Goal: Task Accomplishment & Management: Manage account settings

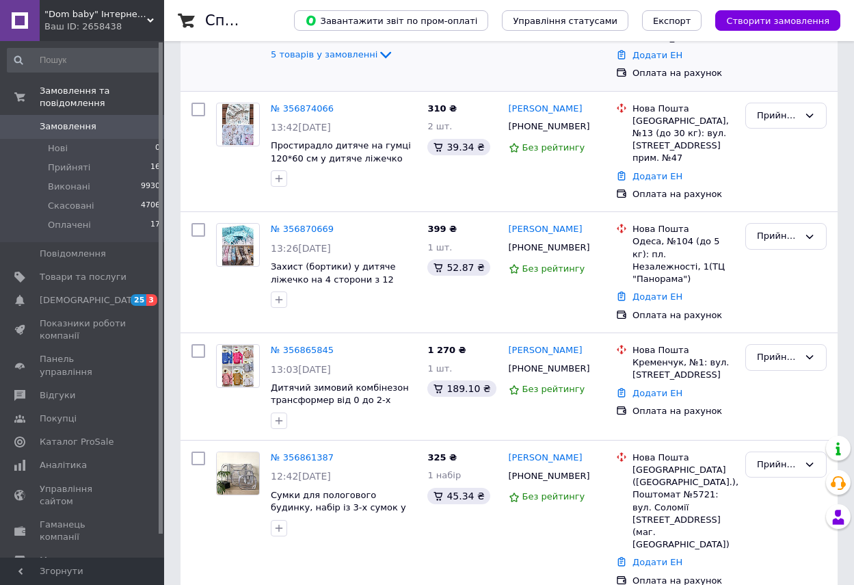
scroll to position [410, 0]
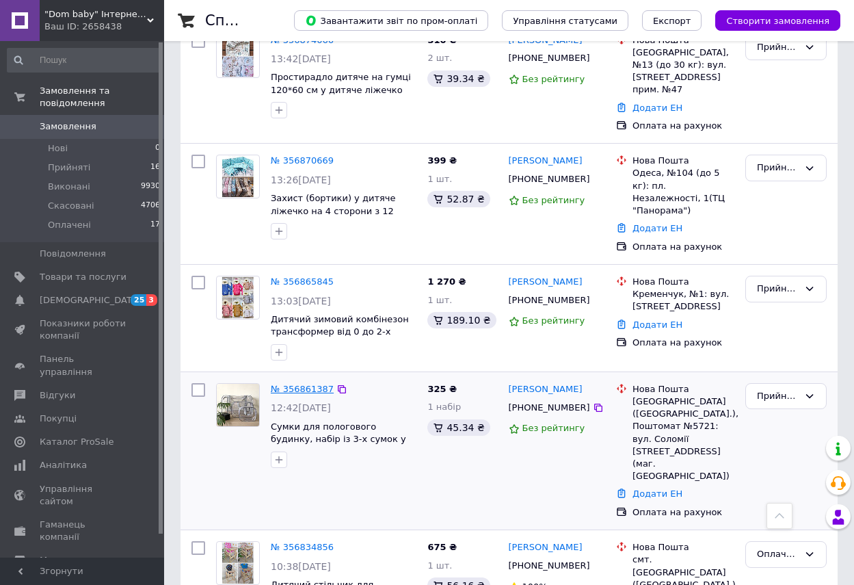
click at [314, 384] on link "№ 356861387" at bounding box center [302, 389] width 63 height 10
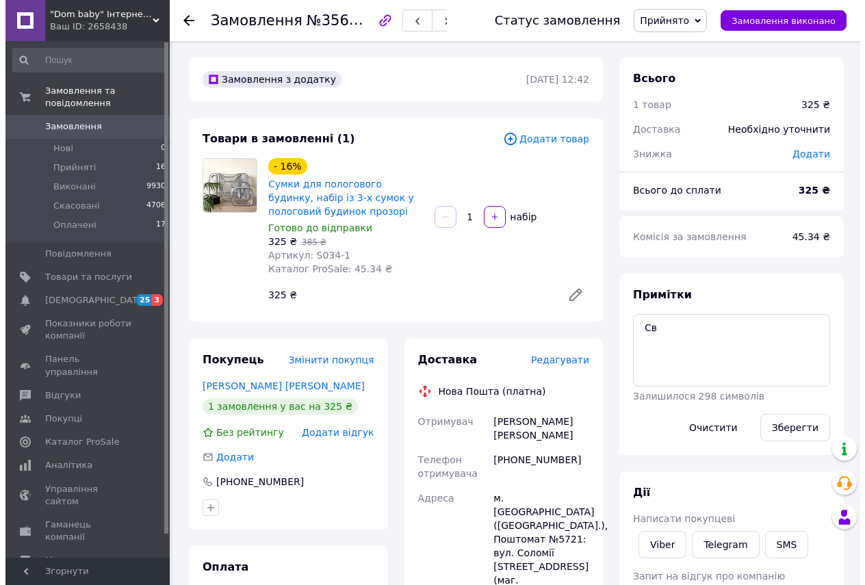
scroll to position [137, 0]
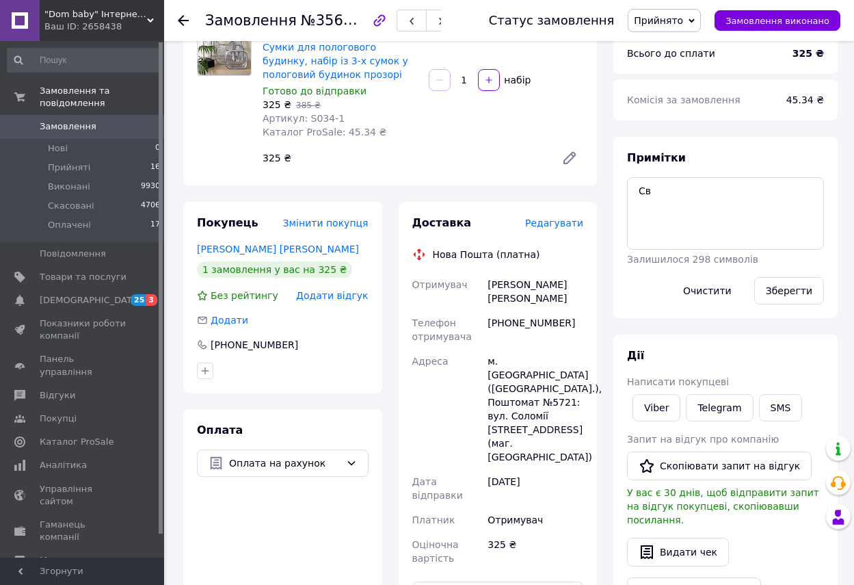
click at [557, 228] on span "Редагувати" at bounding box center [554, 223] width 58 height 11
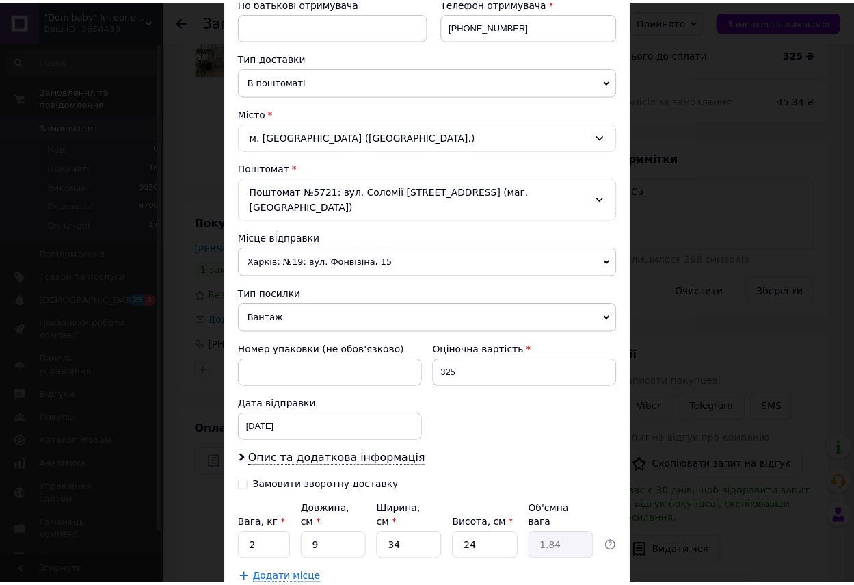
scroll to position [348, 0]
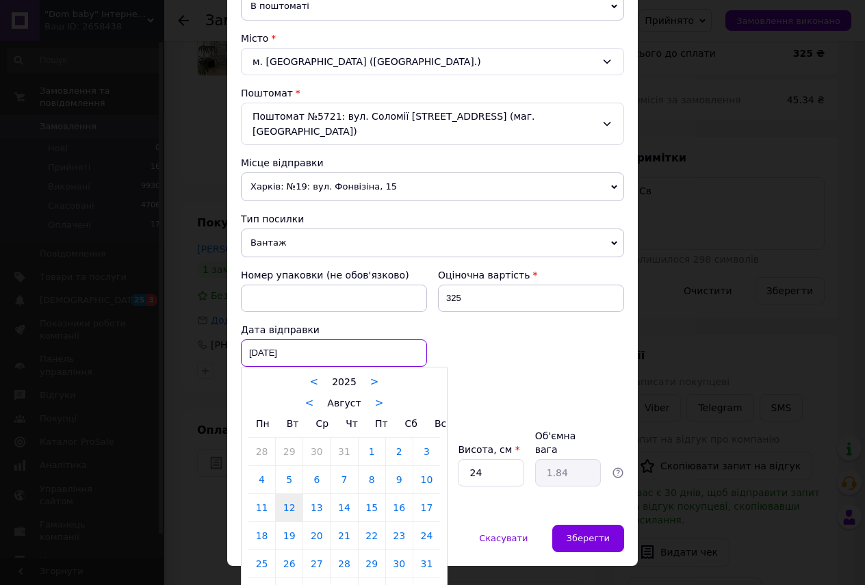
click at [311, 342] on div "[DATE] < 2025 > < Август > Пн Вт Ср Чт Пт Сб Вс 28 29 30 31 1 2 3 4 5 6 7 8 9 1…" at bounding box center [334, 352] width 186 height 27
click at [307, 494] on link "13" at bounding box center [316, 507] width 27 height 27
type input "[DATE]"
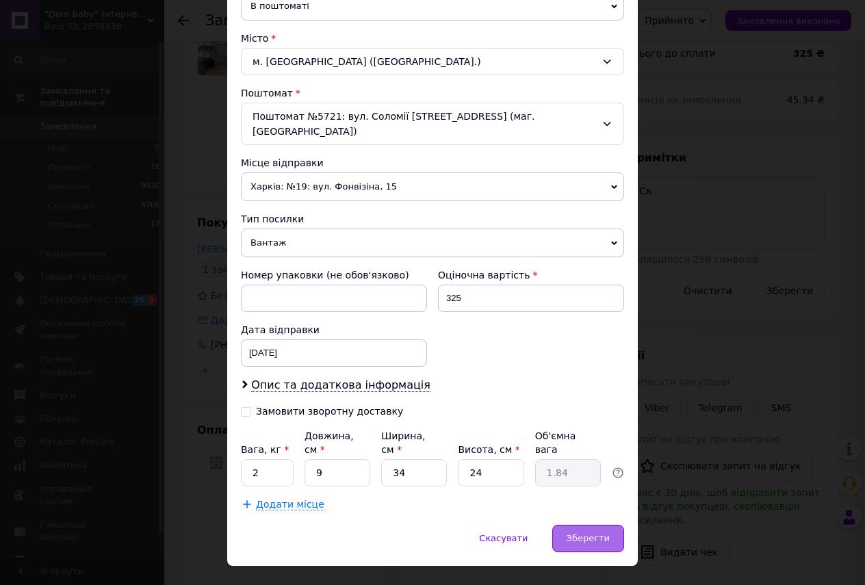
click at [577, 533] on span "Зберегти" at bounding box center [587, 538] width 43 height 10
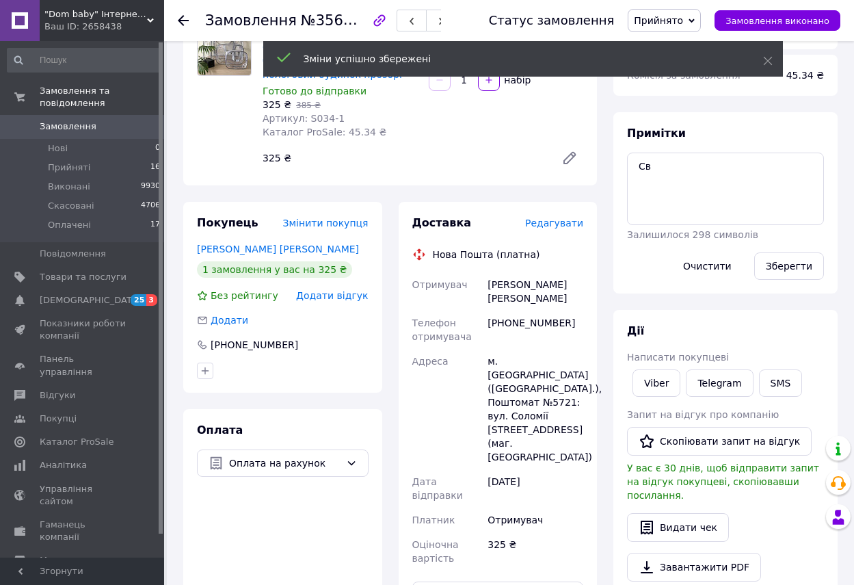
scroll to position [274, 0]
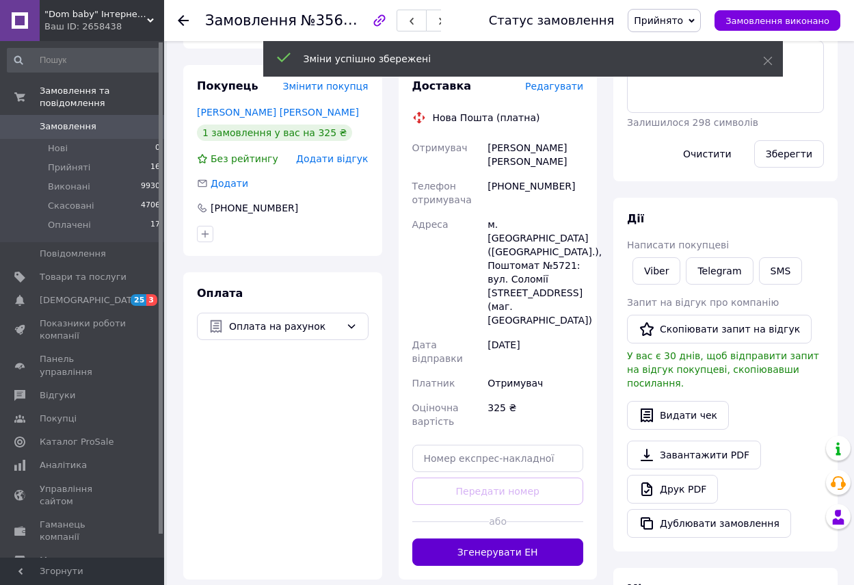
click at [520, 538] on button "Згенерувати ЕН" at bounding box center [499, 551] width 172 height 27
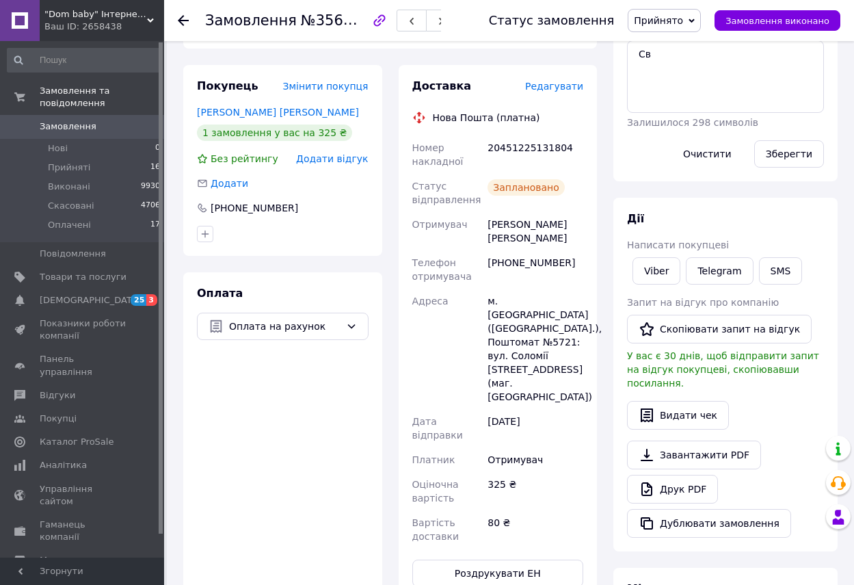
click at [683, 22] on span "Прийнято" at bounding box center [658, 20] width 49 height 11
click at [681, 87] on li "Оплачено" at bounding box center [665, 89] width 72 height 21
click at [57, 120] on span "Замовлення" at bounding box center [68, 126] width 57 height 12
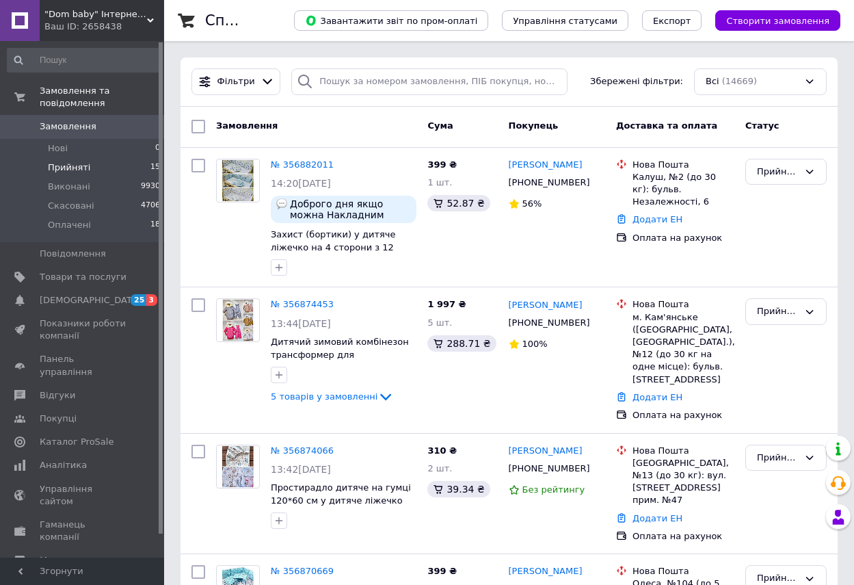
click at [56, 161] on span "Прийняті" at bounding box center [69, 167] width 42 height 12
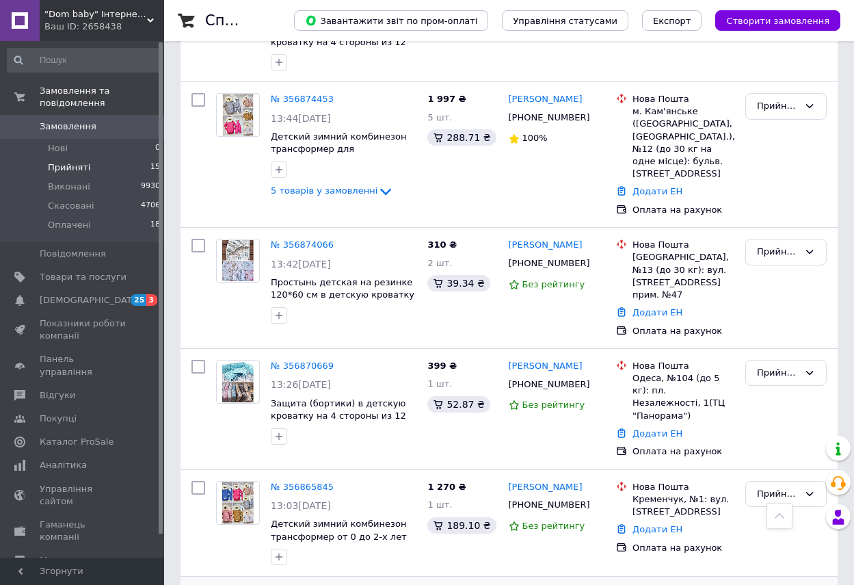
scroll to position [186, 0]
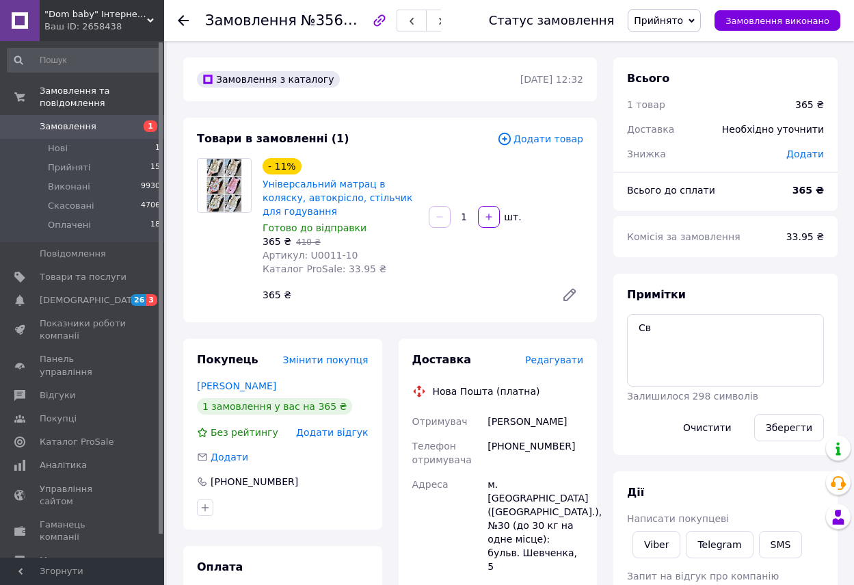
click at [387, 17] on icon "button" at bounding box center [379, 20] width 16 height 16
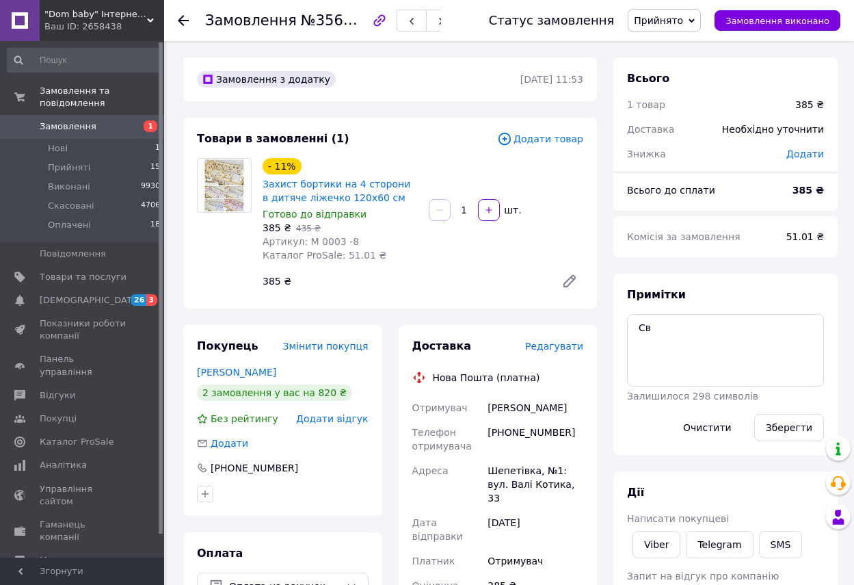
click at [338, 421] on span "Додати відгук" at bounding box center [332, 418] width 72 height 11
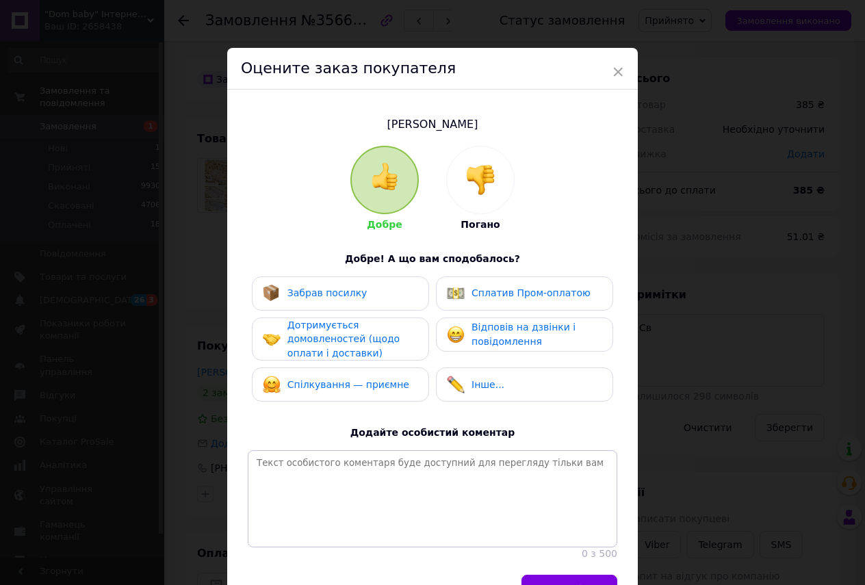
click at [483, 186] on img at bounding box center [480, 180] width 30 height 30
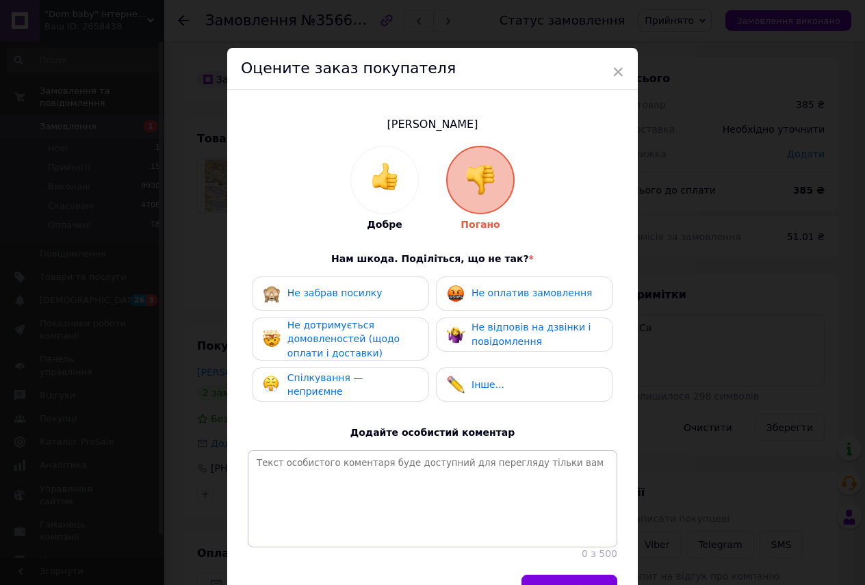
click at [525, 285] on div "Не оплатив замовлення" at bounding box center [519, 294] width 145 height 18
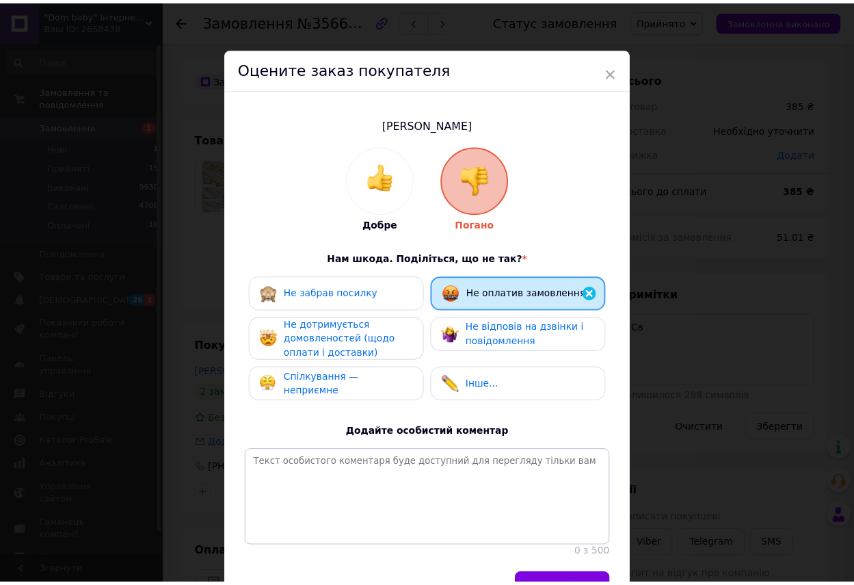
scroll to position [88, 0]
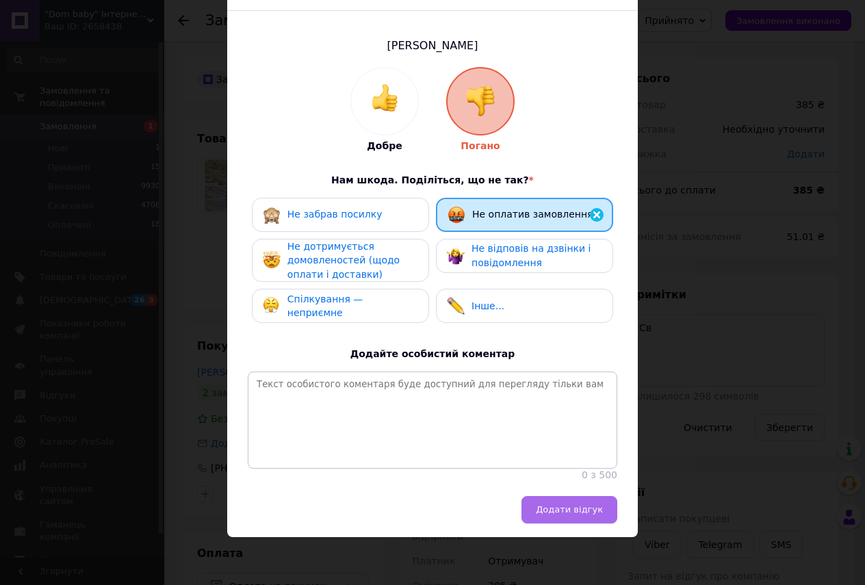
click at [574, 505] on span "Додати відгук" at bounding box center [569, 509] width 67 height 10
